Goal: Information Seeking & Learning: Learn about a topic

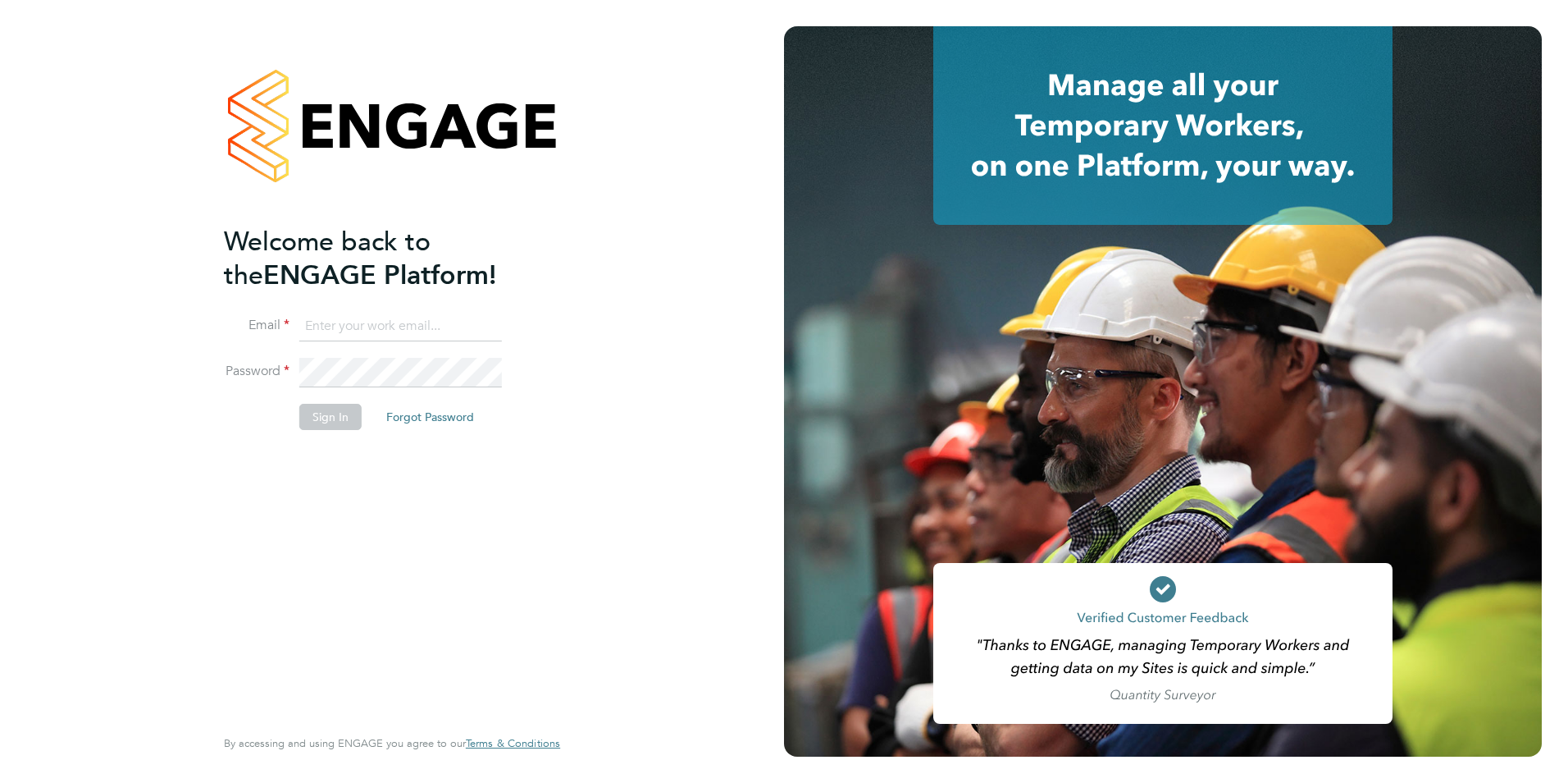
type input "fesouth@protocol.co.uk"
click at [311, 420] on button "Sign In" at bounding box center [330, 416] width 62 height 26
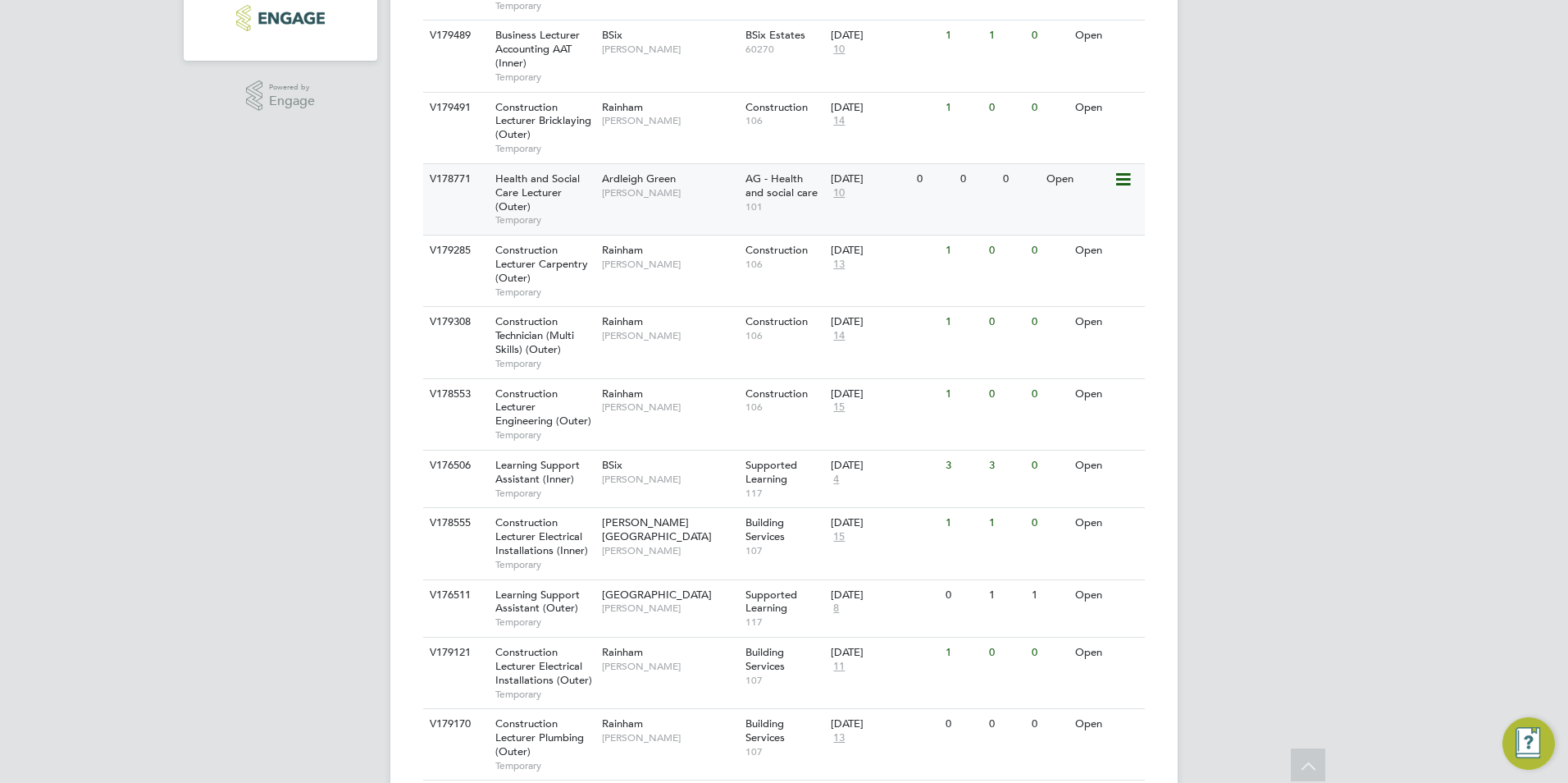
scroll to position [524, 0]
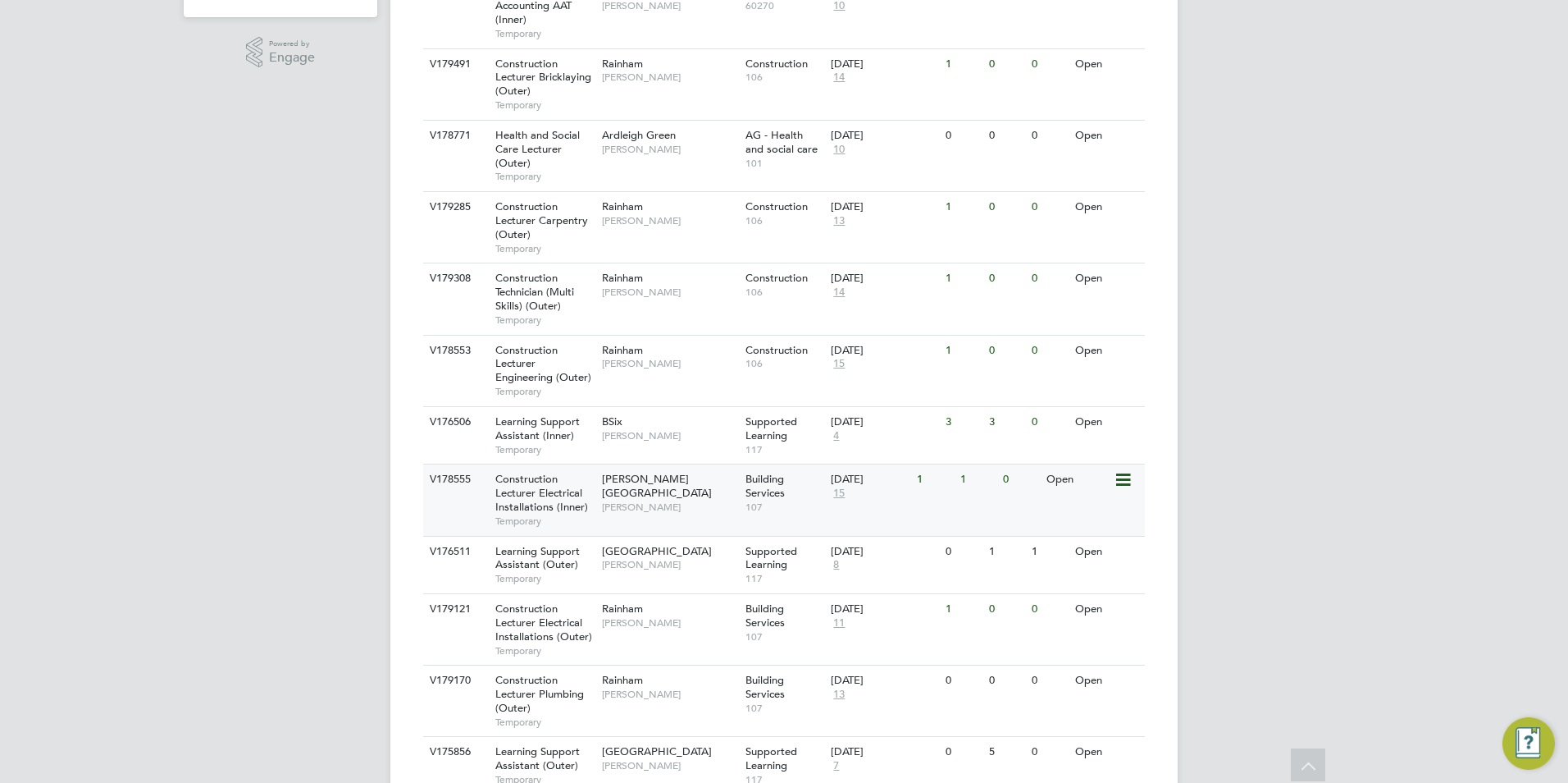
click at [550, 489] on span "Construction Lecturer Electrical Installations (Inner)" at bounding box center [541, 493] width 93 height 42
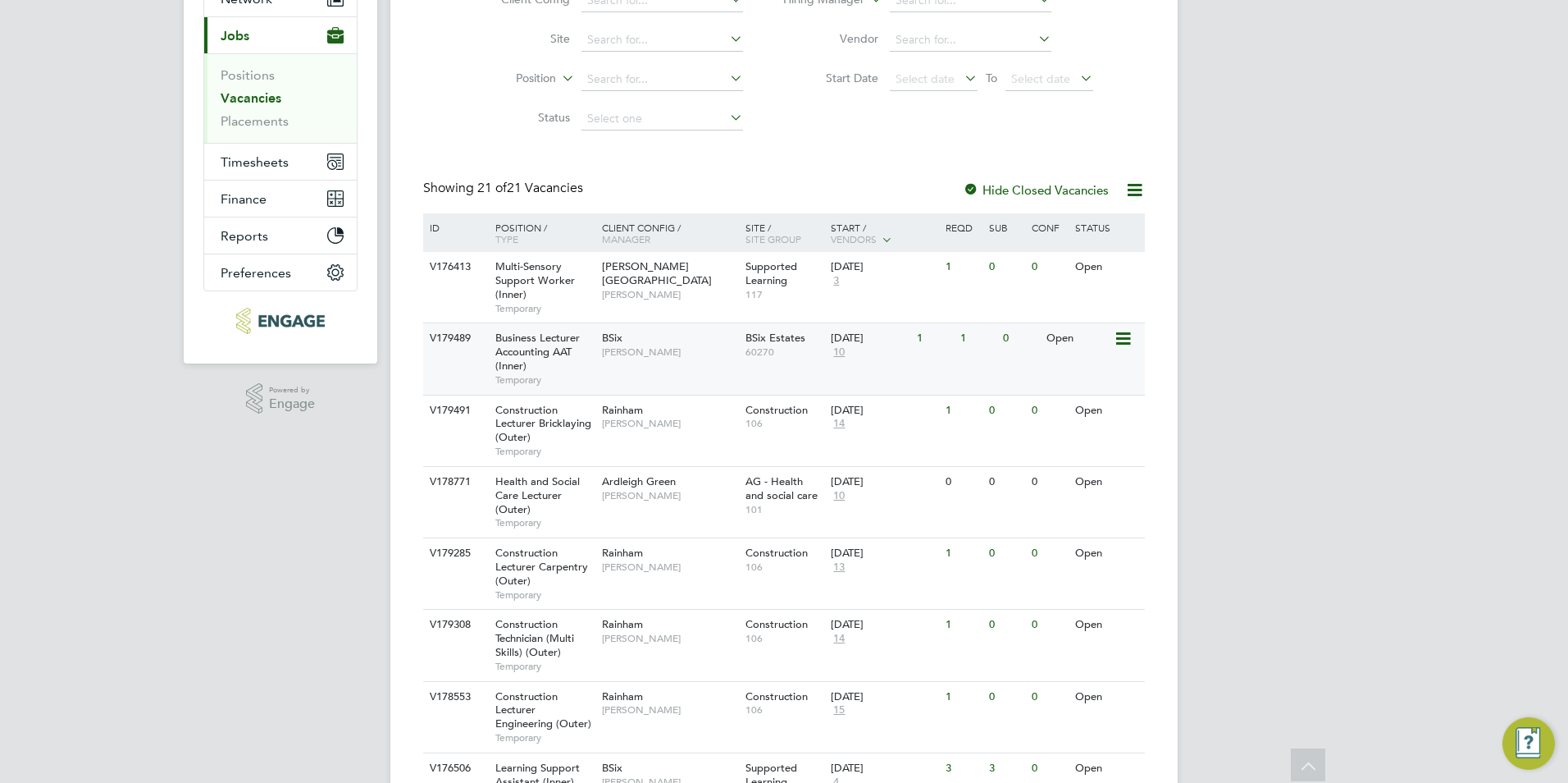
scroll to position [0, 0]
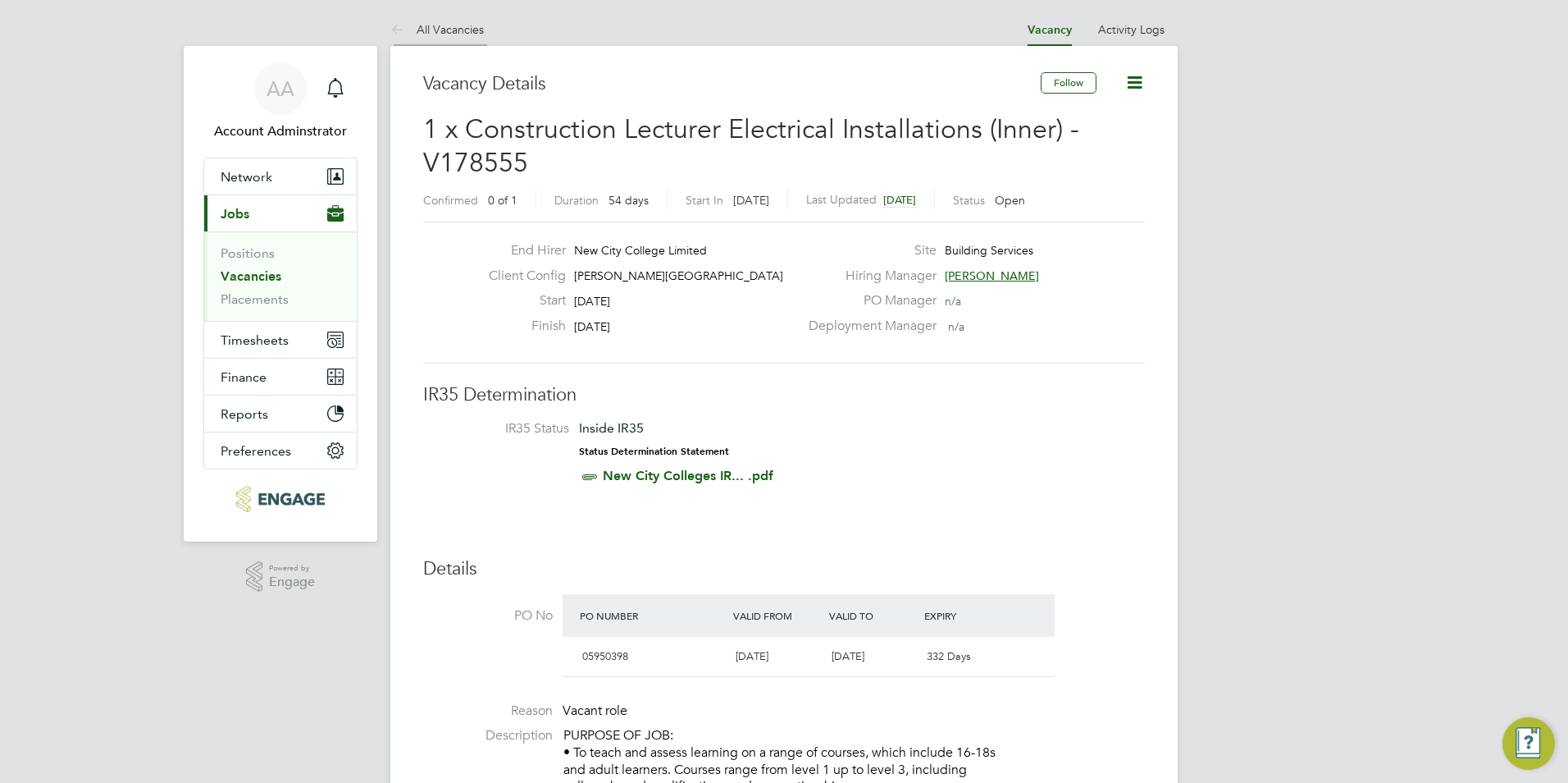
click at [446, 31] on link "All Vacancies" at bounding box center [437, 29] width 93 height 14
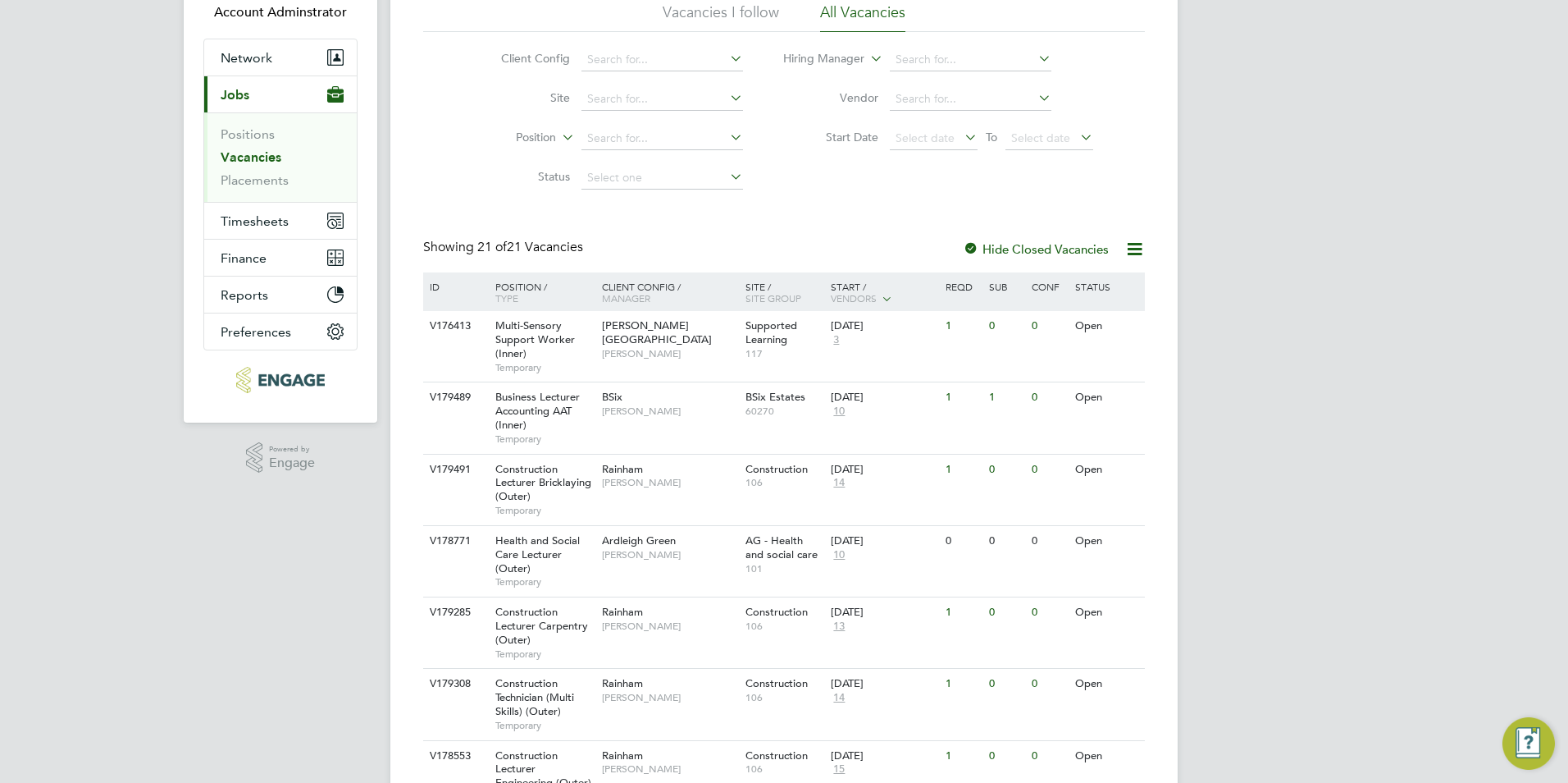
scroll to position [246, 0]
